Goal: Complete application form

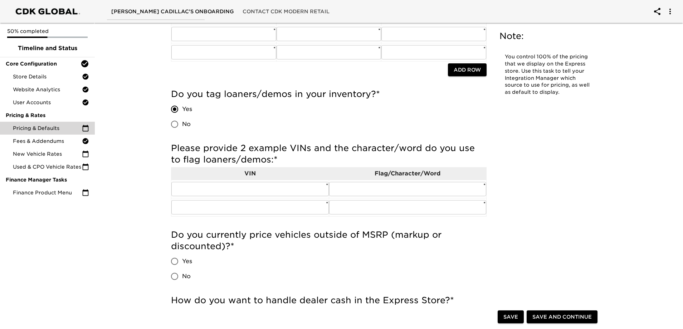
scroll to position [143, 0]
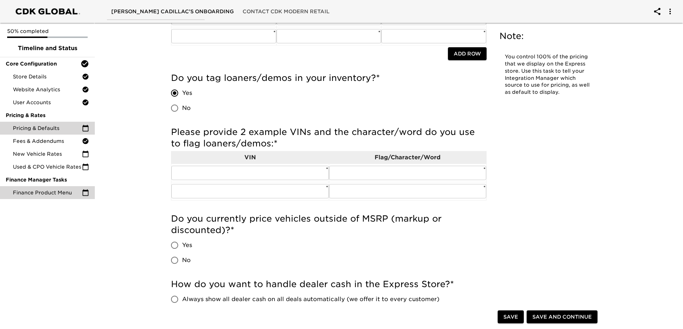
radio input "true"
type input "5000"
type input "$3500"
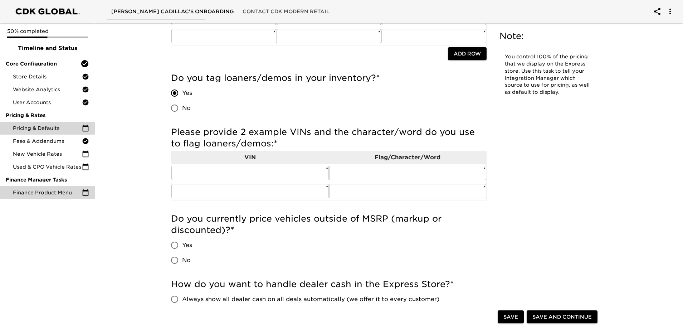
type input "36"
radio input "true"
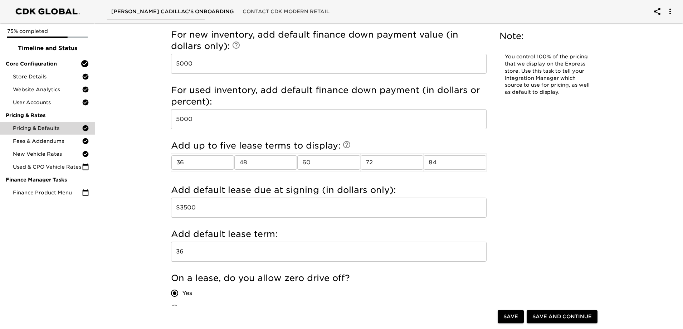
scroll to position [866, 0]
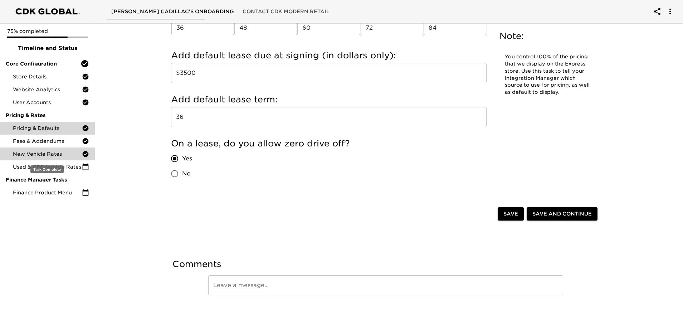
click at [43, 152] on span "New Vehicle Rates" at bounding box center [47, 153] width 69 height 7
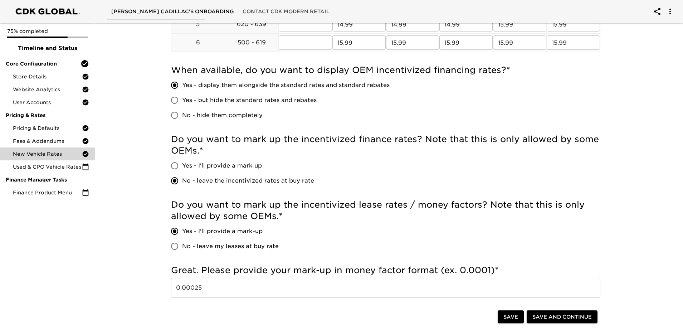
scroll to position [394, 0]
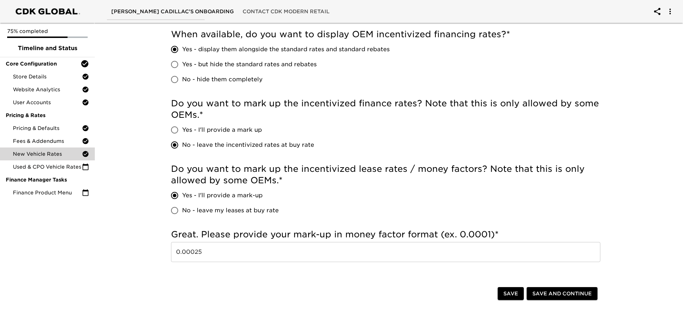
click at [548, 295] on span "Save and Continue" at bounding box center [562, 293] width 59 height 9
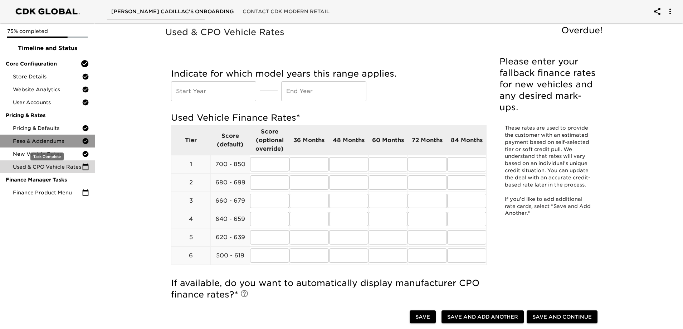
click at [34, 144] on span "Fees & Addendums" at bounding box center [47, 140] width 69 height 7
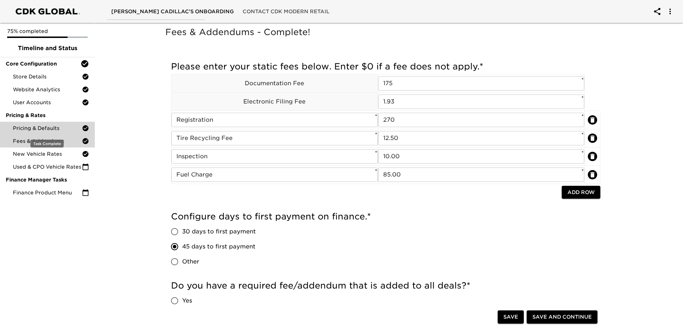
click at [48, 127] on span "Pricing & Defaults" at bounding box center [47, 128] width 69 height 7
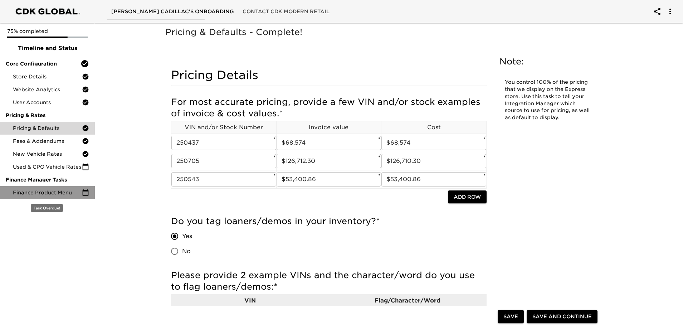
click at [53, 187] on div "Finance Product Menu" at bounding box center [47, 192] width 95 height 13
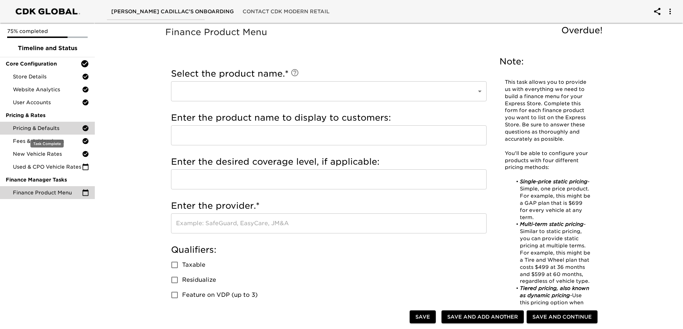
click at [50, 130] on span "Pricing & Defaults" at bounding box center [47, 128] width 69 height 7
